Goal: Use online tool/utility

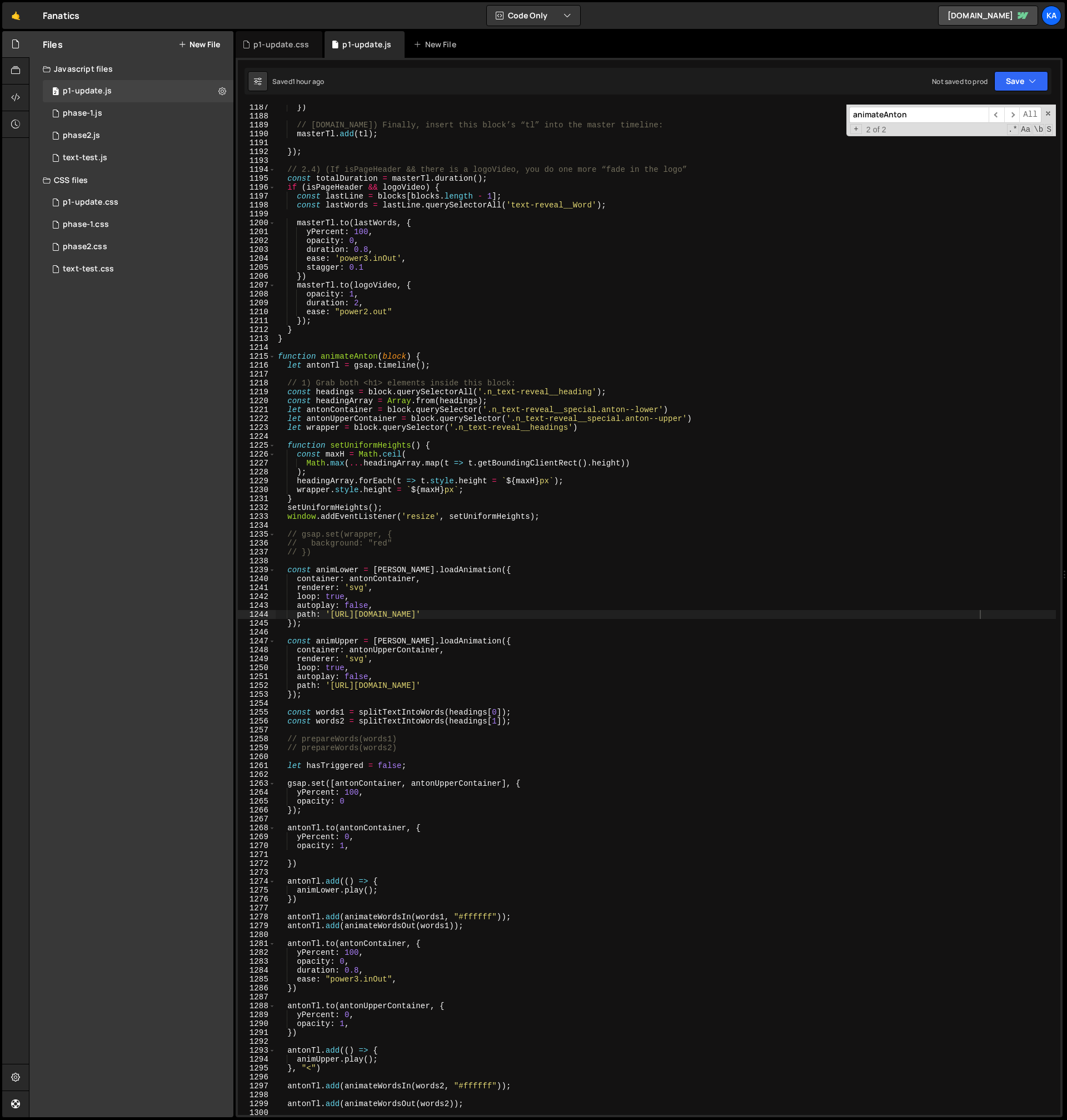
scroll to position [8883, 0]
click at [983, 629] on div "}) // 2.3.c.vi) Finally, insert this block’s “tl” into the master timeline: mas…" at bounding box center [666, 617] width 780 height 1028
drag, startPoint x: 980, startPoint y: 614, endPoint x: 331, endPoint y: 614, distance: 649.0
click at [331, 614] on div "}) // 2.3.c.vi) Finally, insert this block’s “tl” into the master timeline: mas…" at bounding box center [666, 617] width 780 height 1028
paste textarea "b1ed95b77827f61fecf8cd_Fan_Impact(Lowerc"
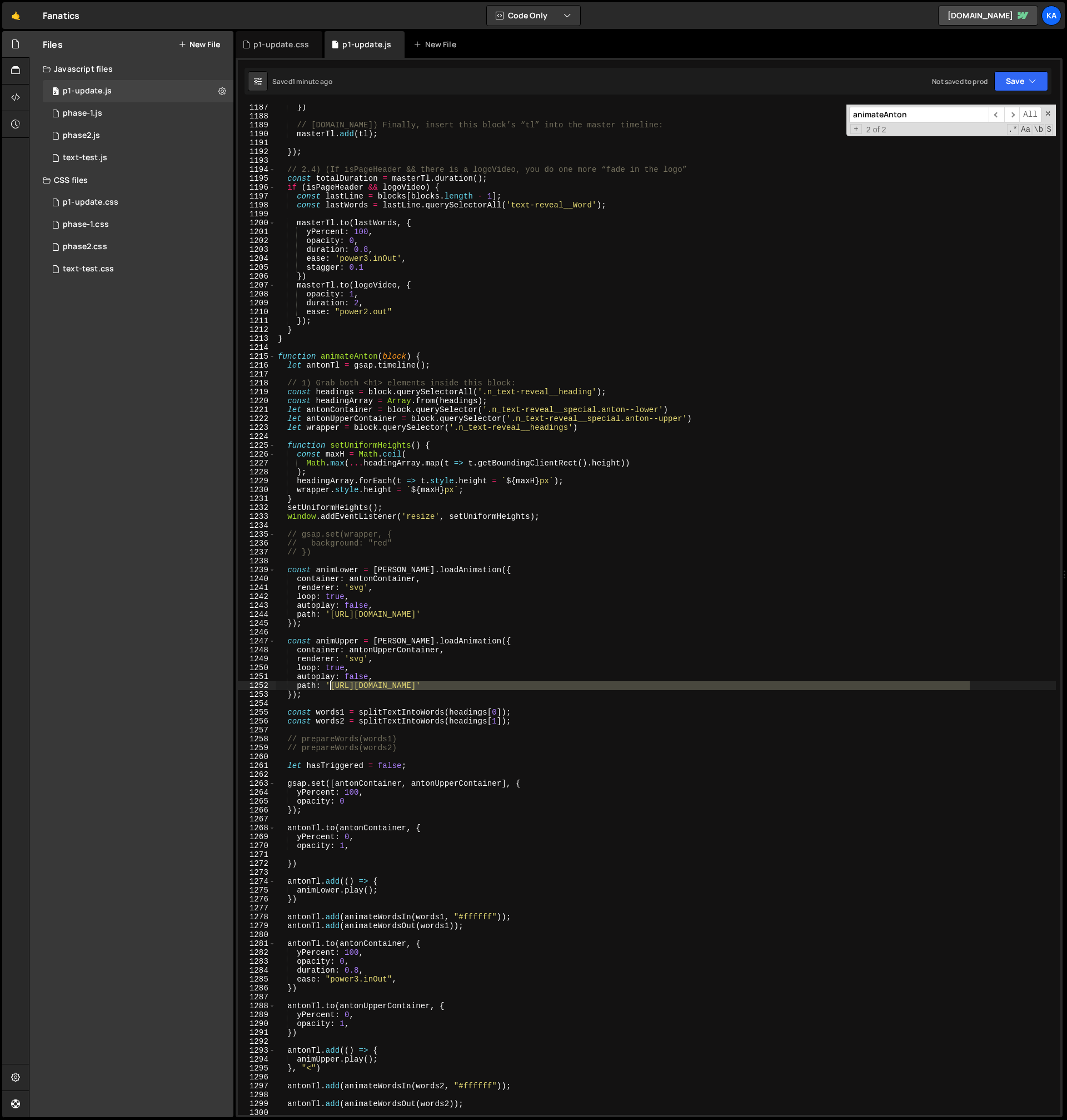
drag, startPoint x: 969, startPoint y: 687, endPoint x: 329, endPoint y: 689, distance: 640.0
click at [329, 689] on div "}) // 2.3.c.vi) Finally, insert this block’s “tl” into the master timeline: mas…" at bounding box center [666, 617] width 780 height 1028
paste textarea "b1ed953d81bfc59a631db0_Fan_Impact(UpperCase"
type textarea "path: 'https://cdn.prod.website-files.com/67b4c8583d604cb6c2fc9a62/68b1ed953d81…"
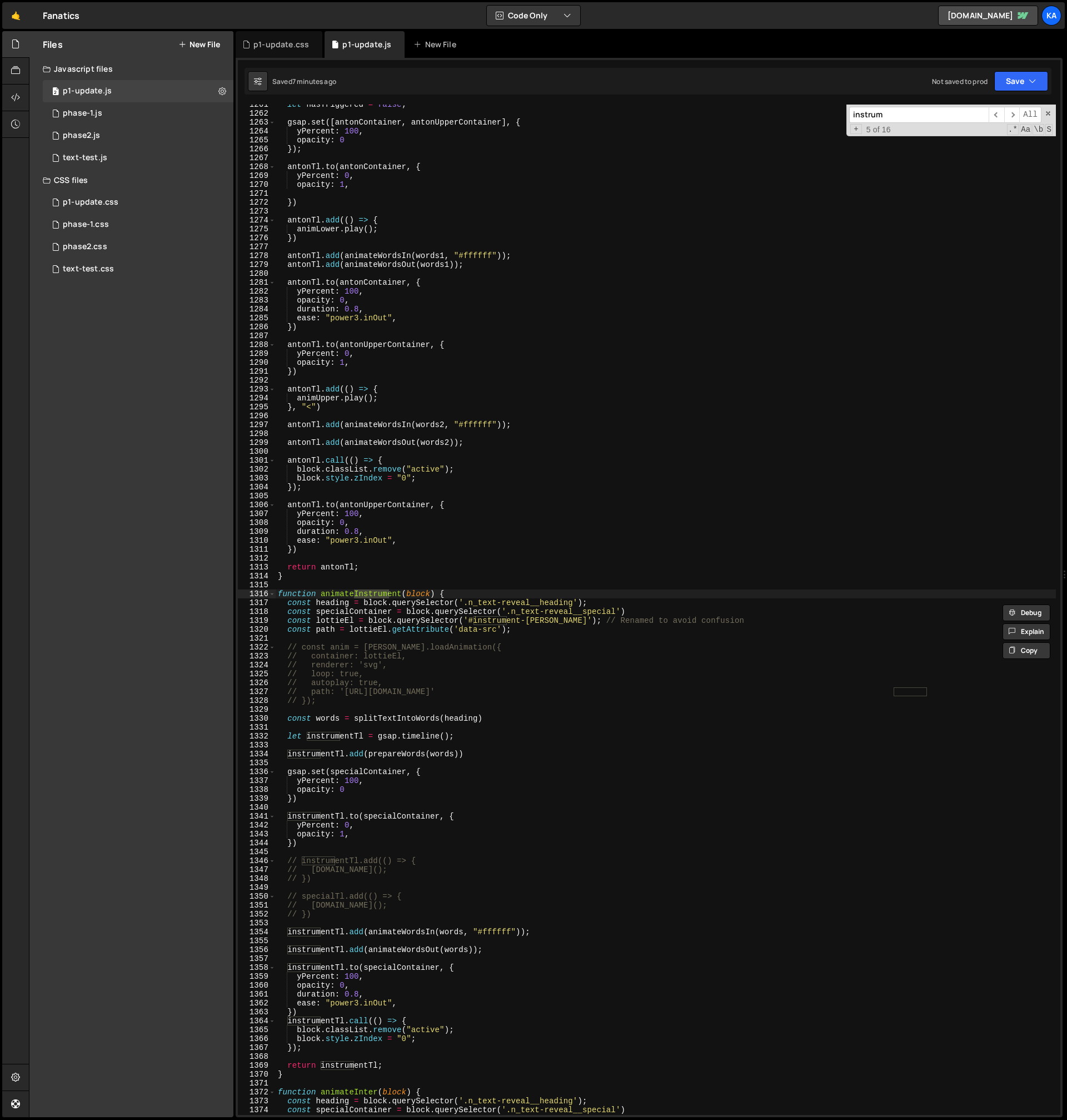
scroll to position [9439, 0]
type input "instrum"
click at [1012, 111] on span "​" at bounding box center [1012, 115] width 16 height 16
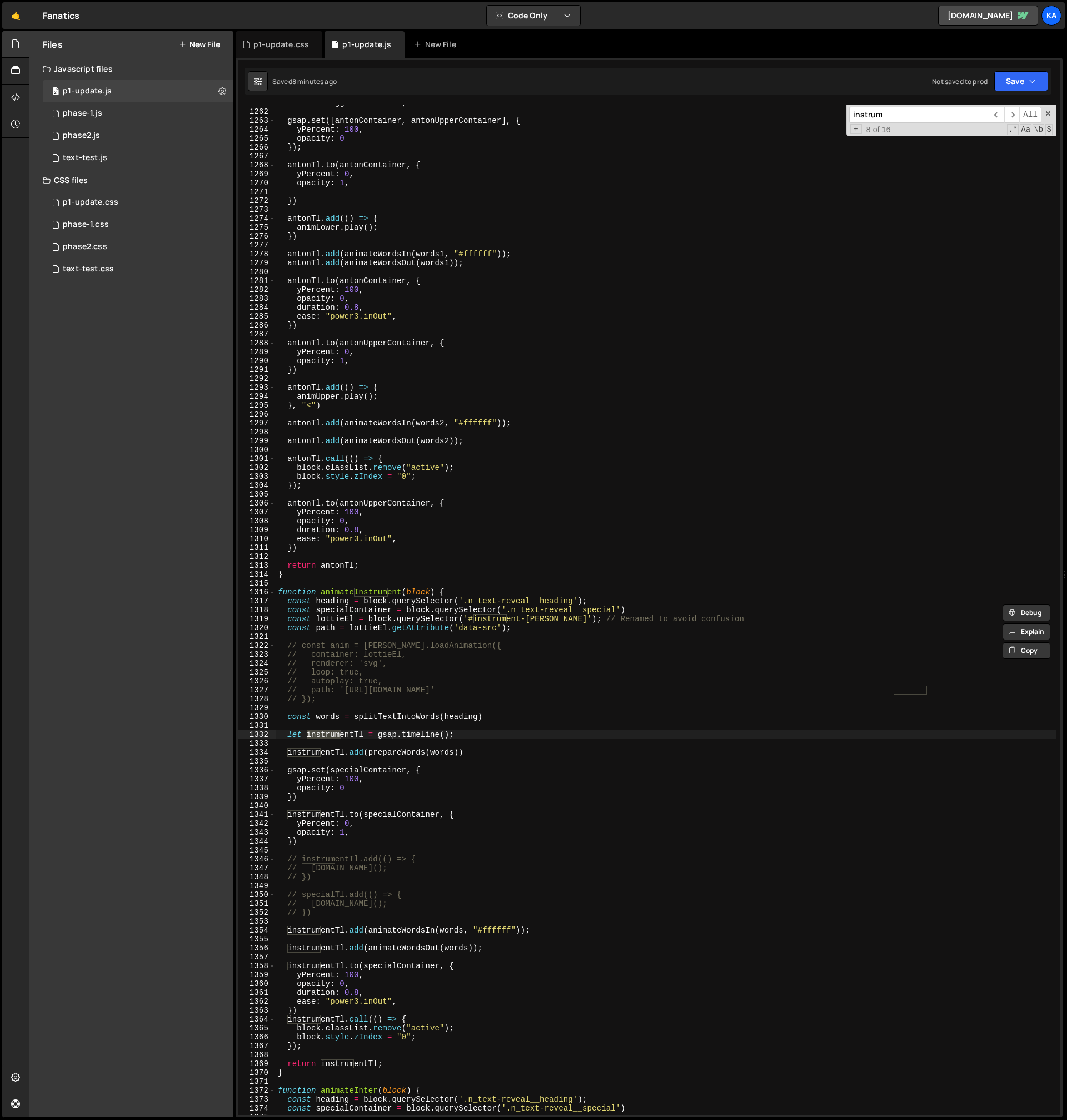
scroll to position [9538, 0]
